Goal: Task Accomplishment & Management: Use online tool/utility

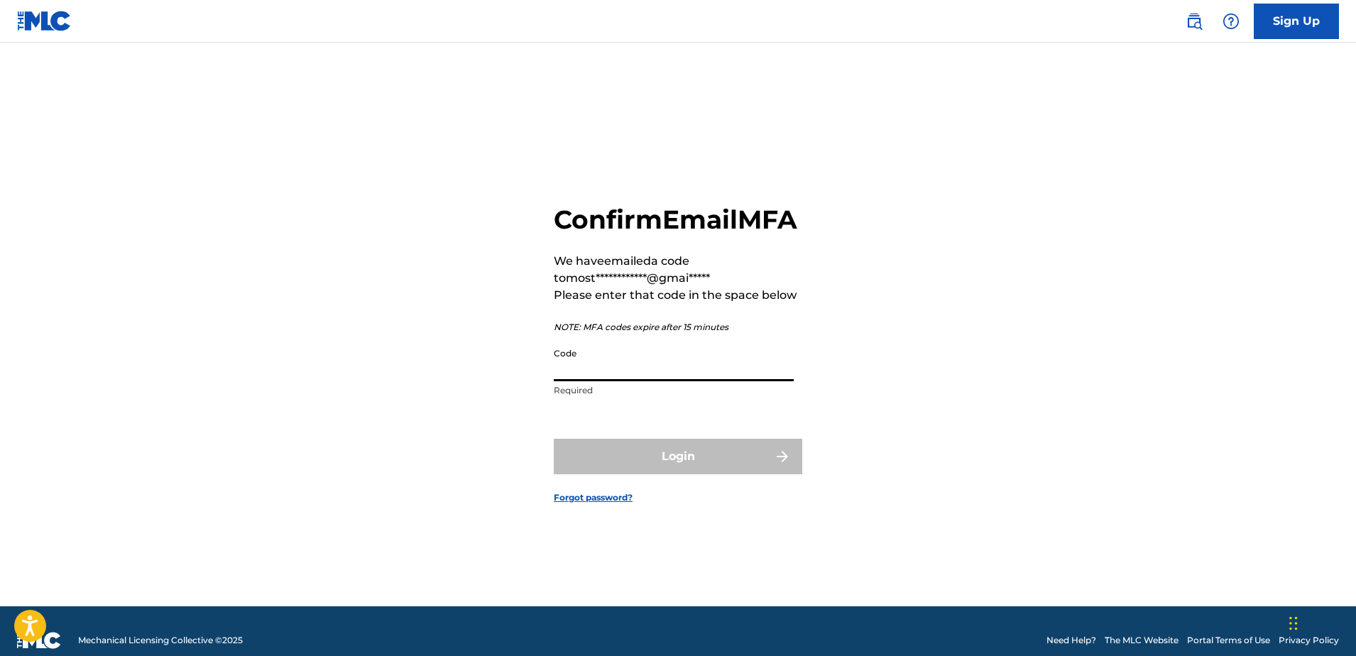
click at [625, 381] on input "Code" at bounding box center [674, 361] width 240 height 40
paste input "717881"
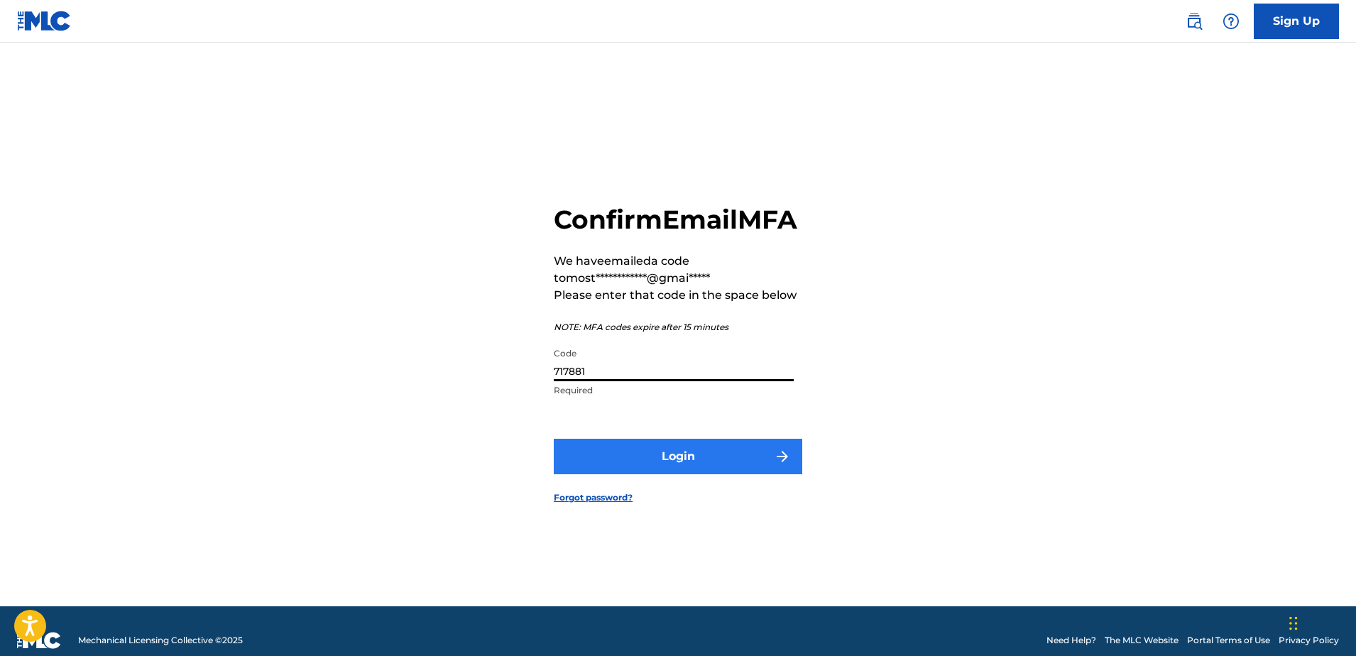
type input "717881"
click at [665, 474] on button "Login" at bounding box center [678, 456] width 248 height 35
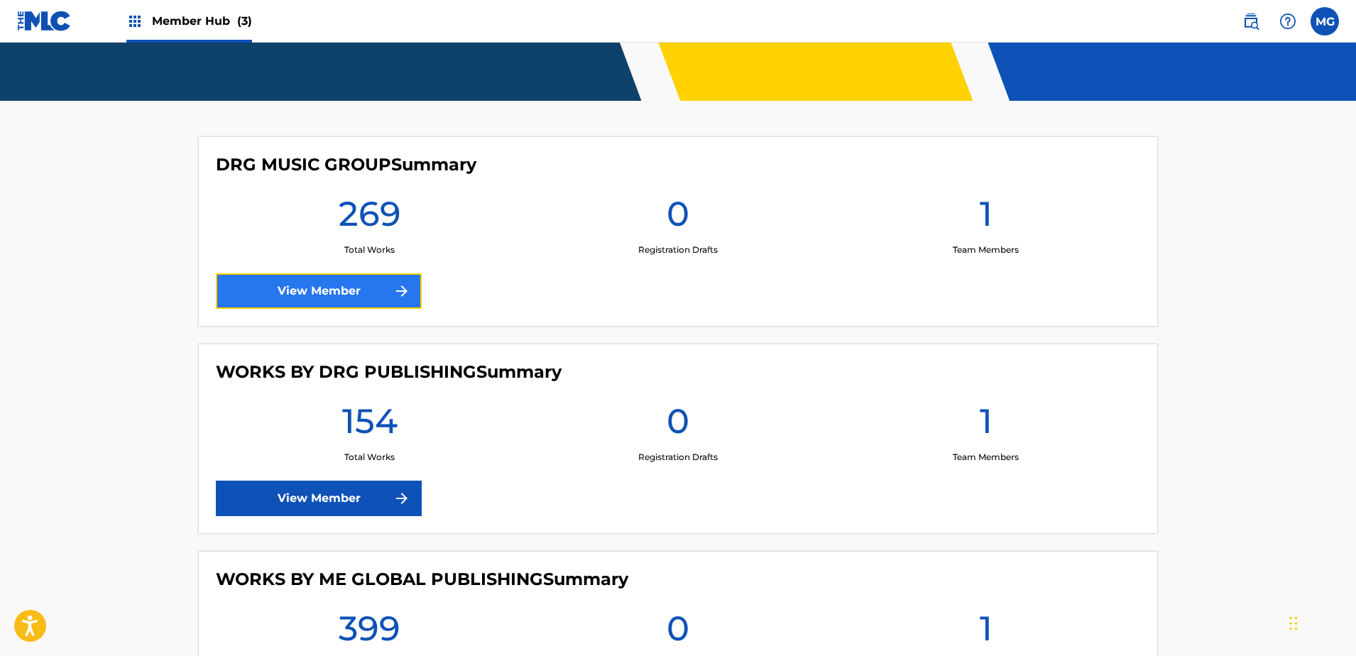
click at [348, 299] on link "View Member" at bounding box center [319, 290] width 206 height 35
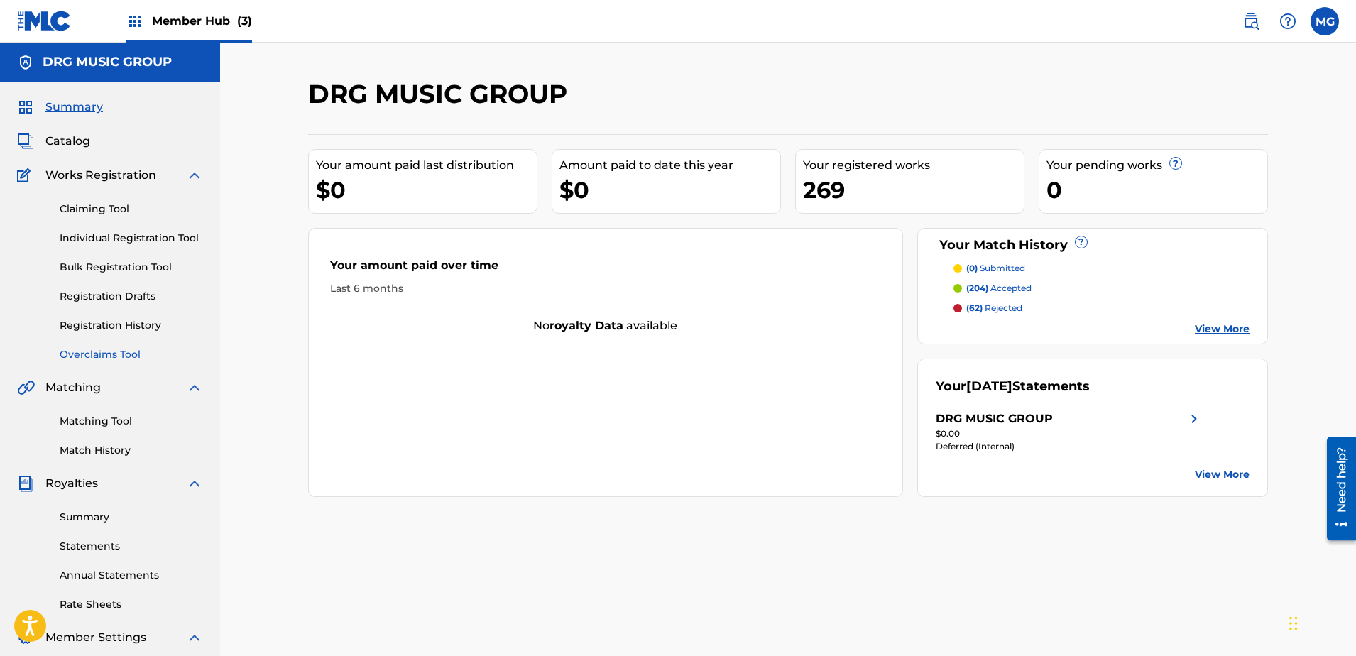
click at [111, 356] on link "Overclaims Tool" at bounding box center [131, 354] width 143 height 15
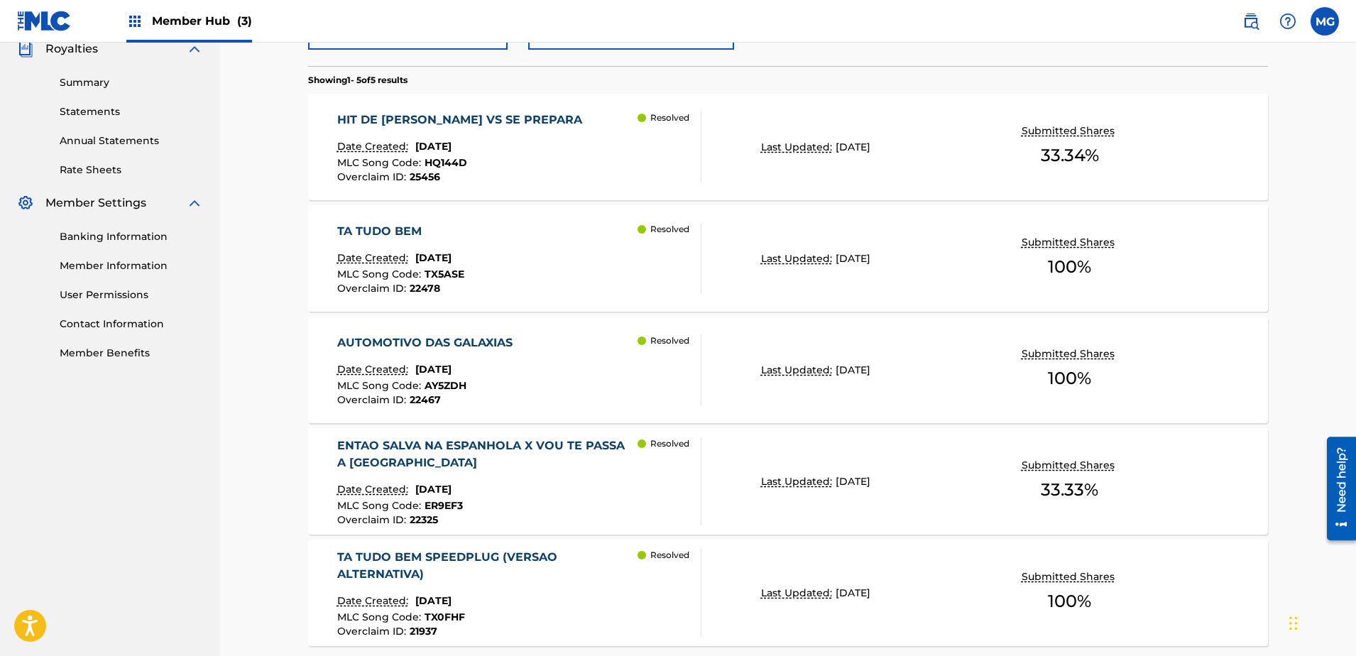
scroll to position [559, 0]
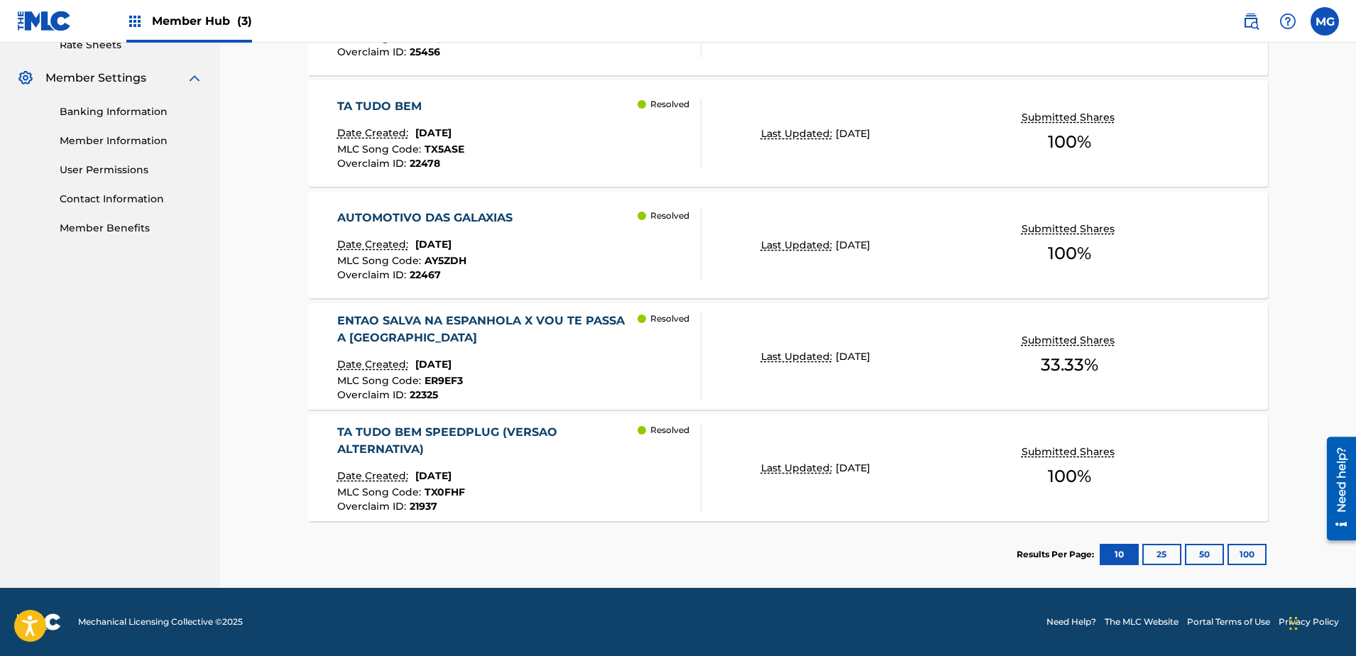
click at [31, 31] on img at bounding box center [44, 21] width 55 height 21
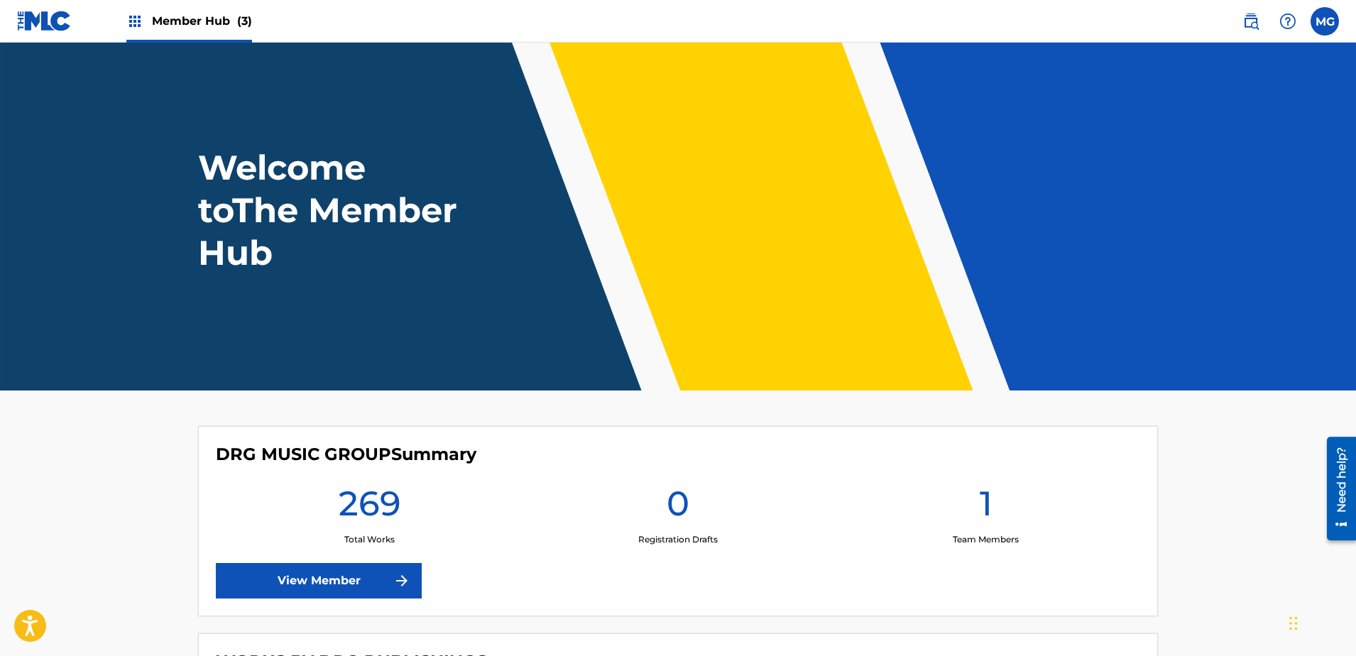
scroll to position [362, 0]
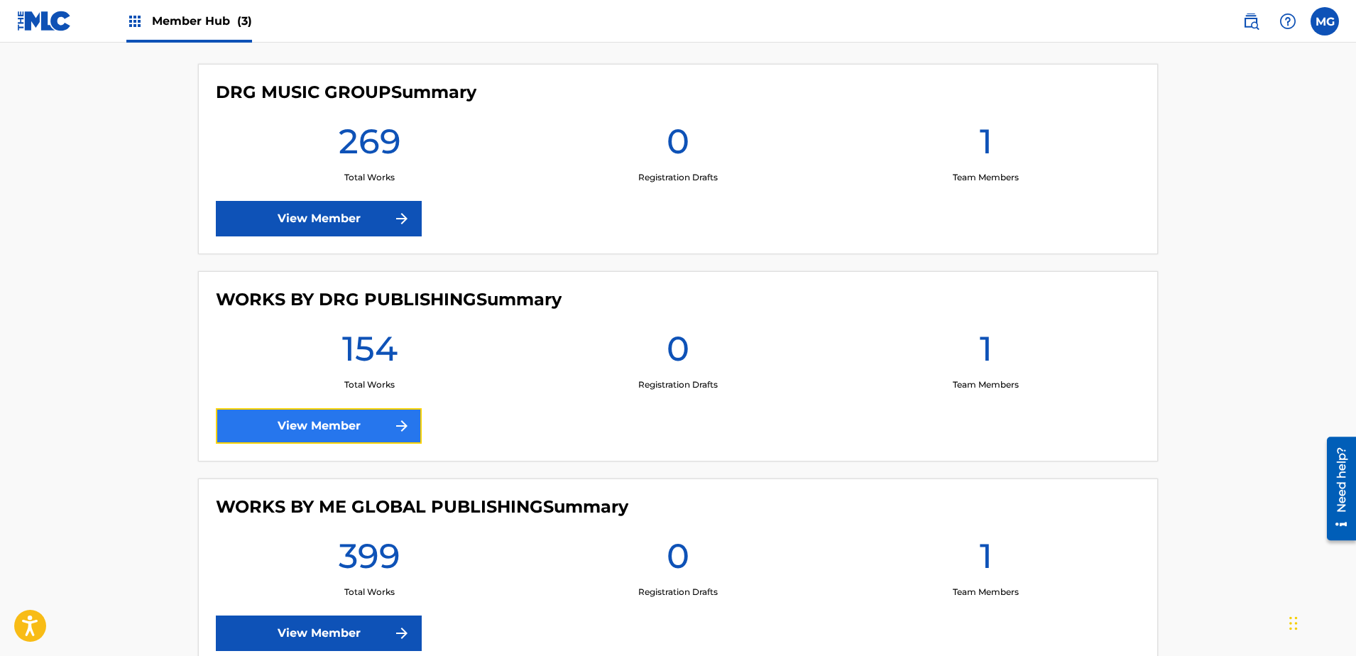
click at [308, 415] on link "View Member" at bounding box center [319, 425] width 206 height 35
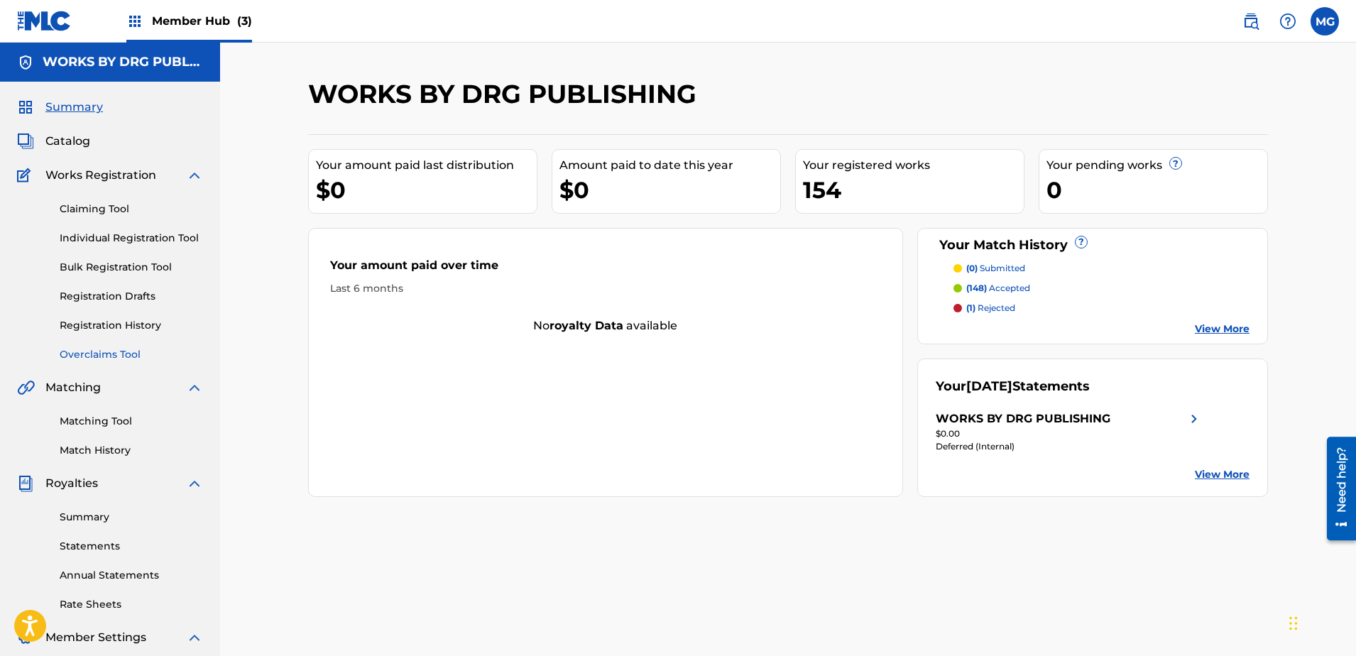
click at [112, 357] on link "Overclaims Tool" at bounding box center [131, 354] width 143 height 15
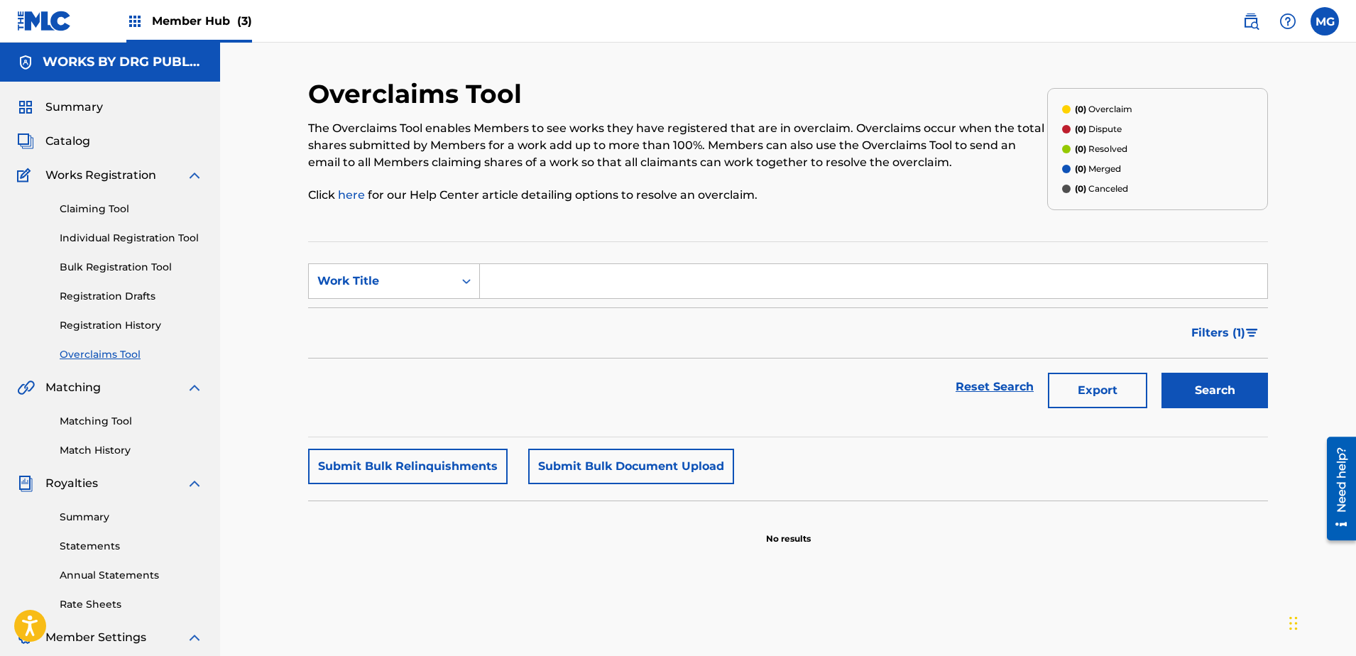
click at [39, 24] on img at bounding box center [44, 21] width 55 height 21
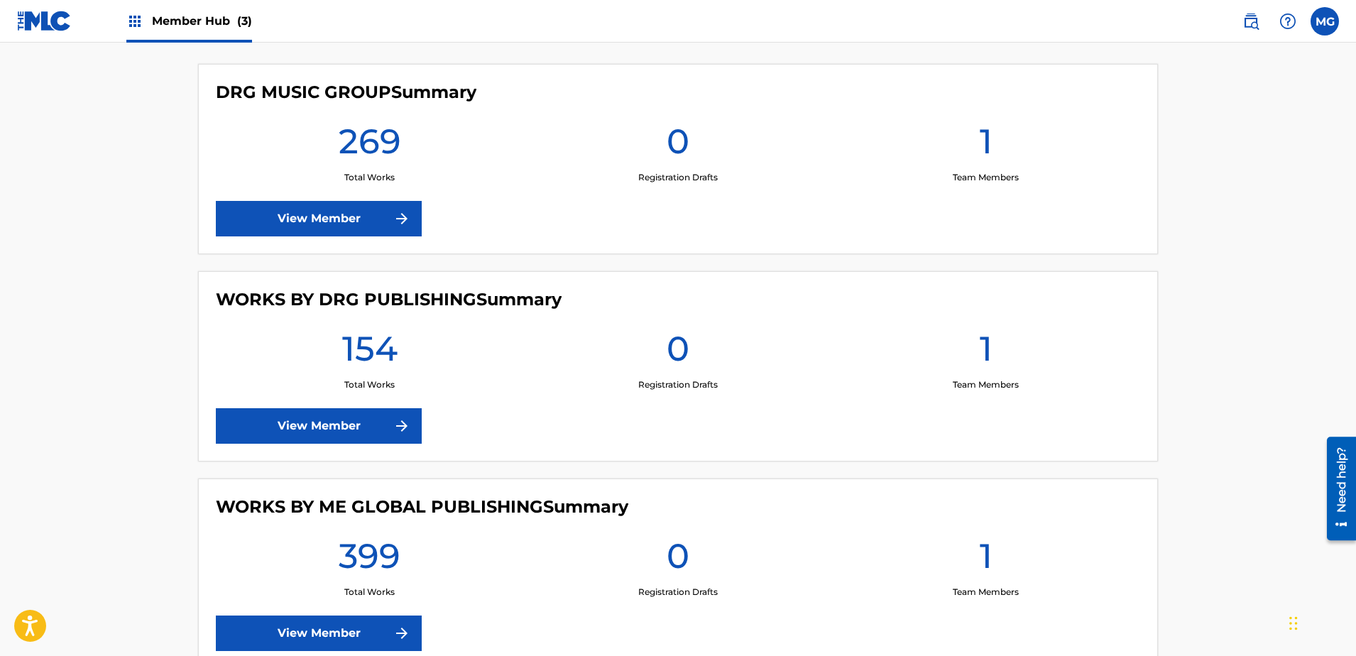
scroll to position [460, 0]
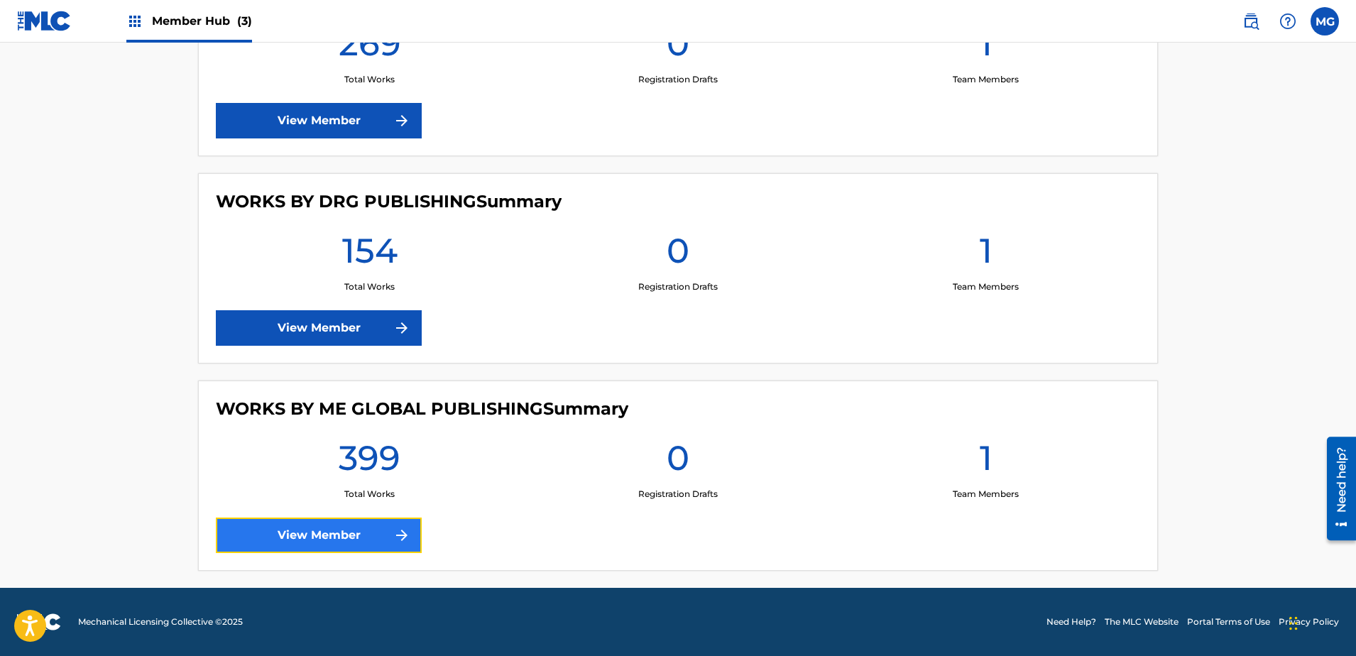
click at [306, 522] on link "View Member" at bounding box center [319, 534] width 206 height 35
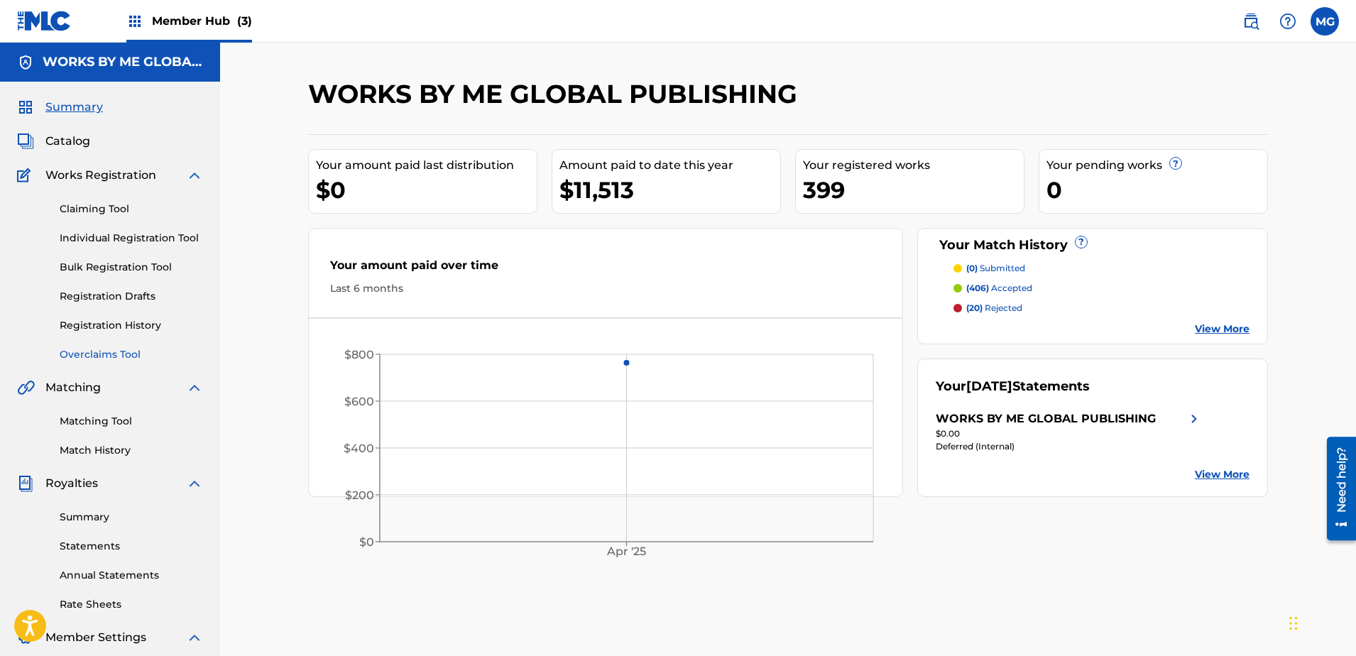
click at [104, 354] on link "Overclaims Tool" at bounding box center [131, 354] width 143 height 15
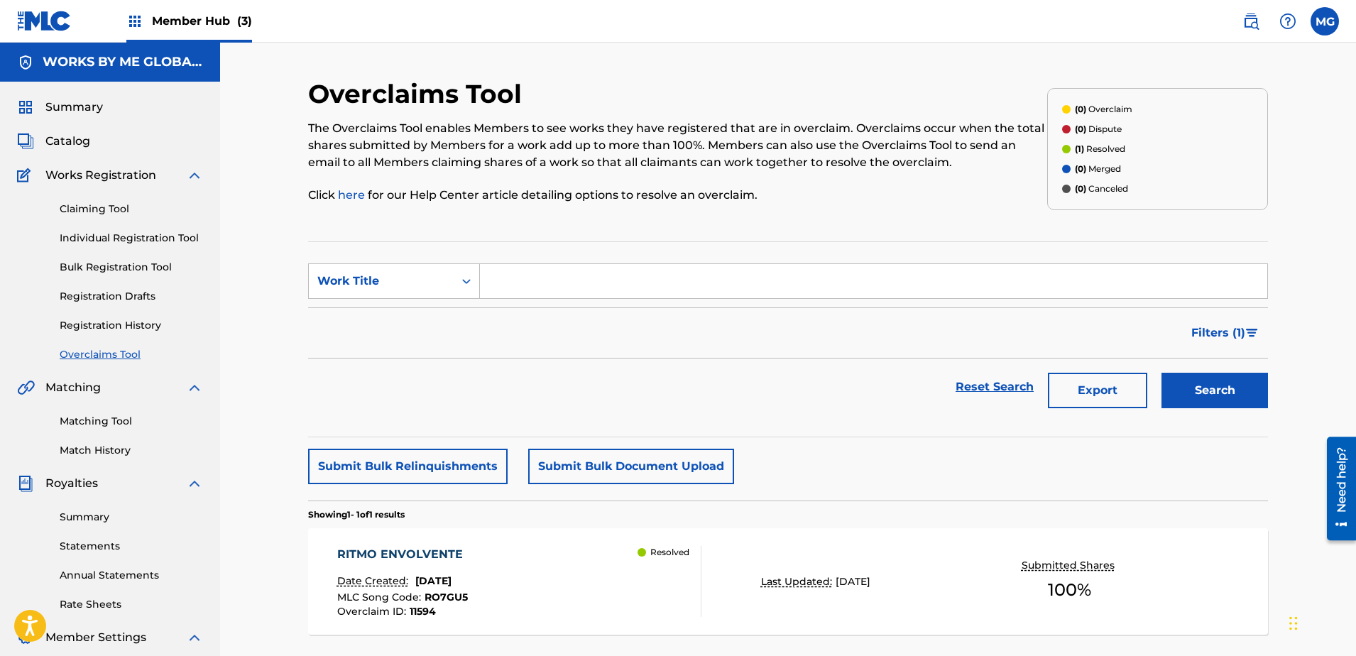
scroll to position [224, 0]
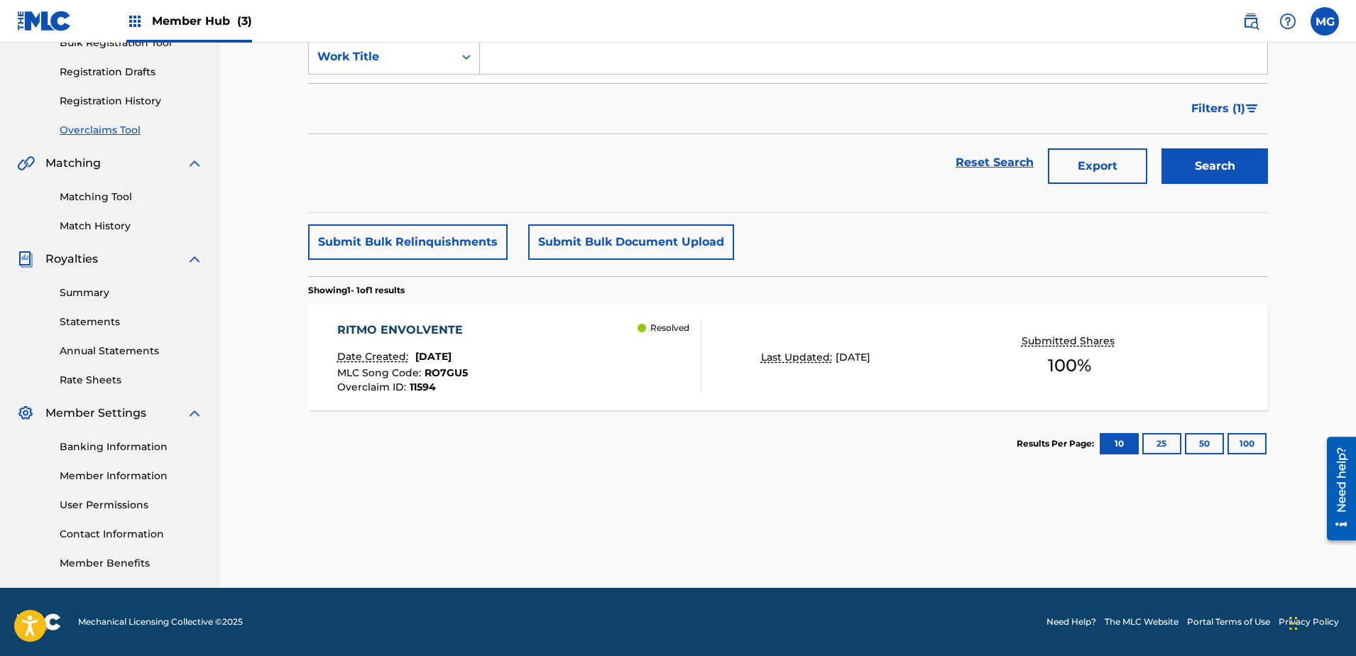
click at [52, 18] on img at bounding box center [44, 21] width 55 height 21
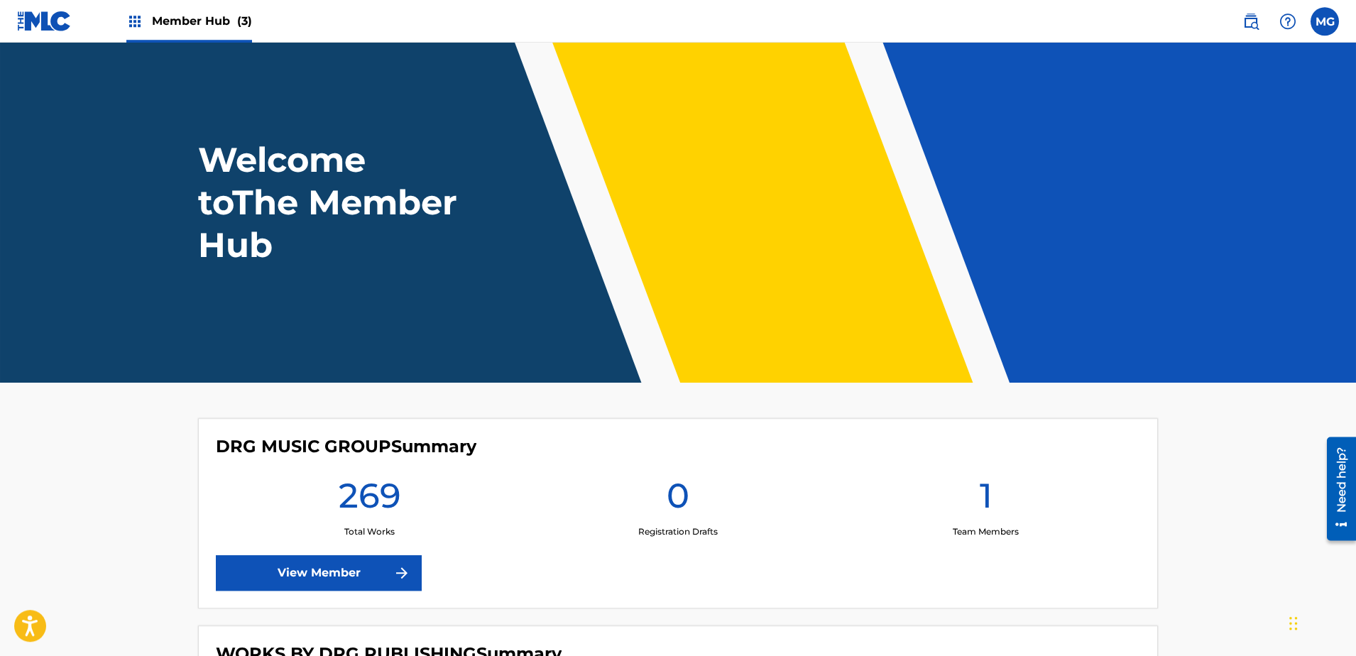
scroll to position [362, 0]
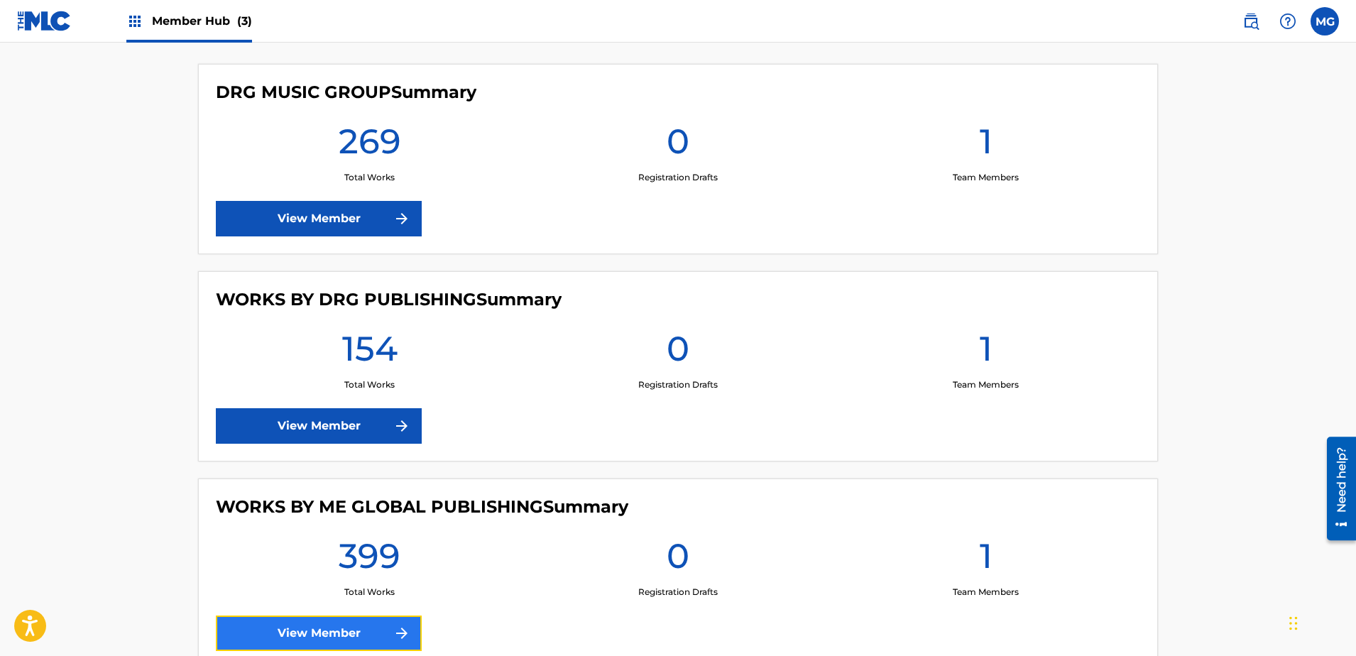
click at [330, 631] on link "View Member" at bounding box center [319, 632] width 206 height 35
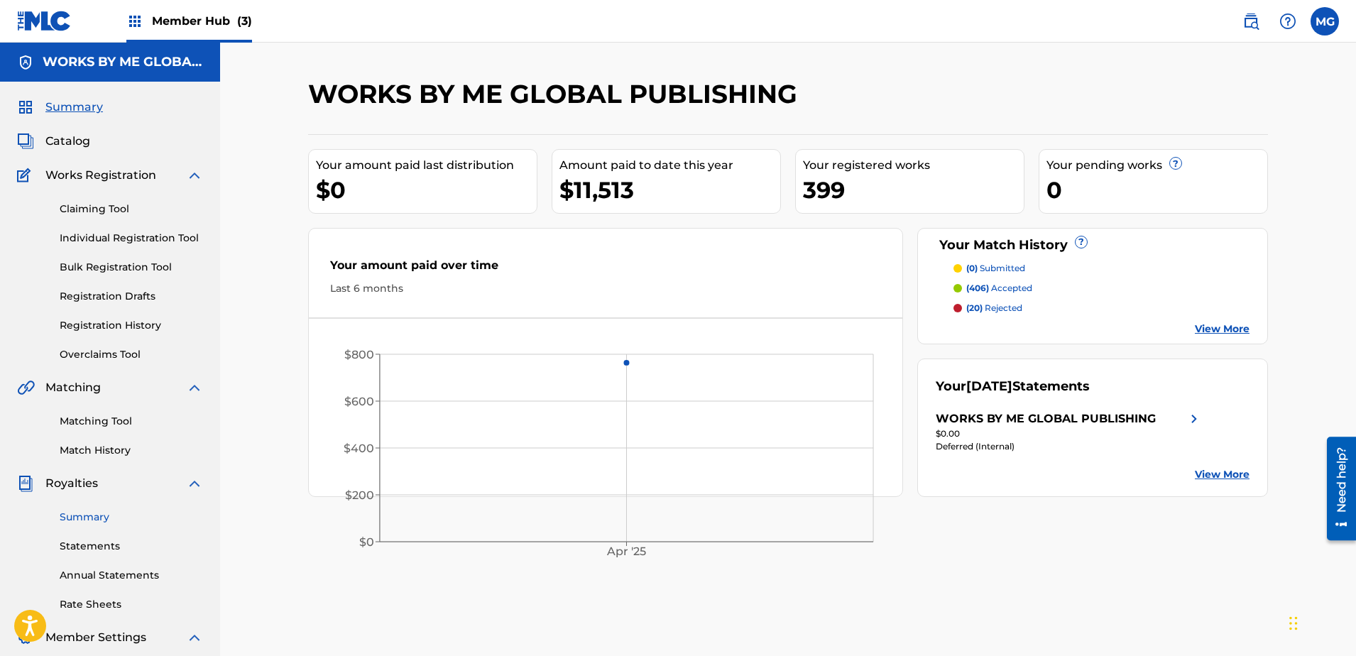
click at [85, 515] on link "Summary" at bounding box center [131, 517] width 143 height 15
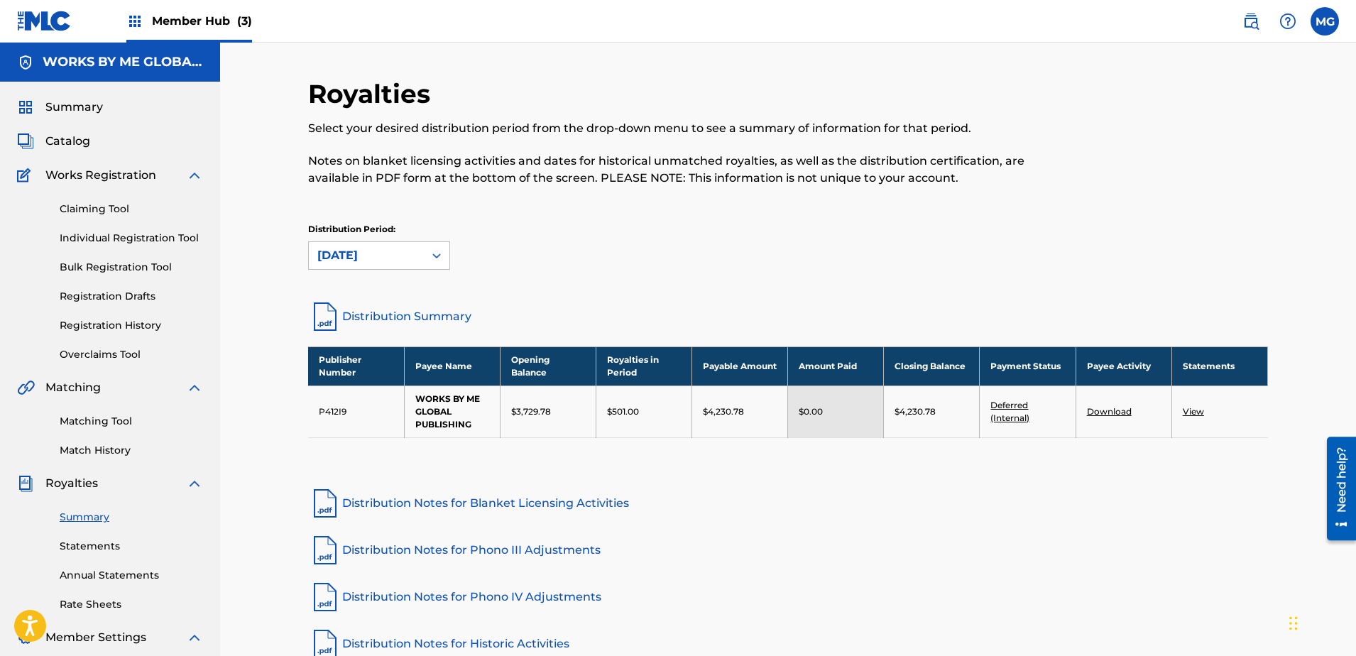
click at [1014, 418] on link "Deferred (Internal)" at bounding box center [1009, 411] width 39 height 23
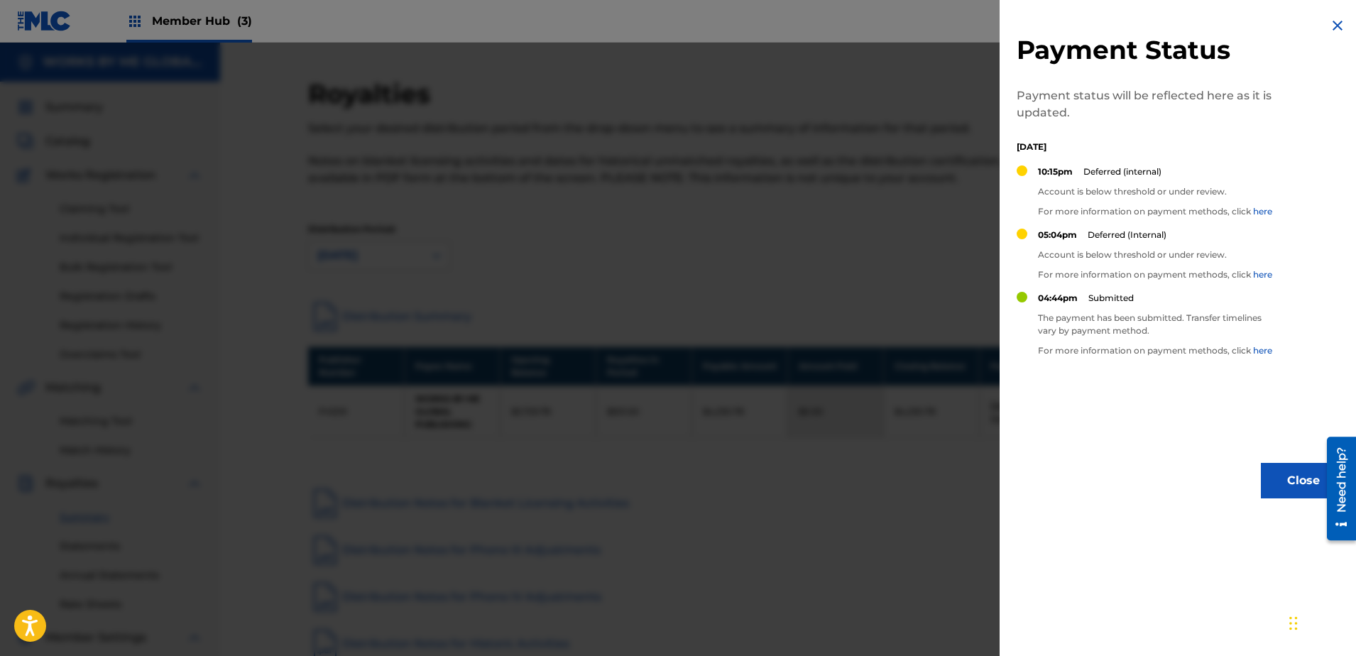
click at [643, 243] on div at bounding box center [678, 371] width 1356 height 656
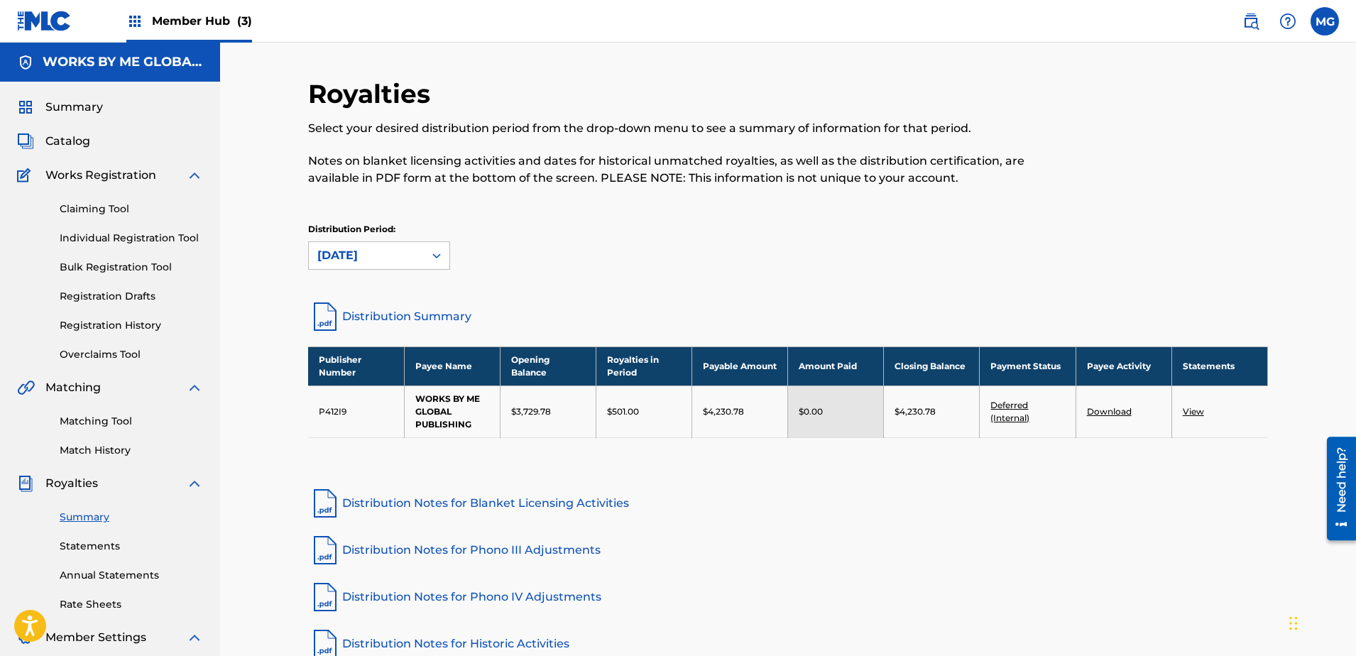
click at [55, 28] on img at bounding box center [44, 21] width 55 height 21
